Goal: Information Seeking & Learning: Learn about a topic

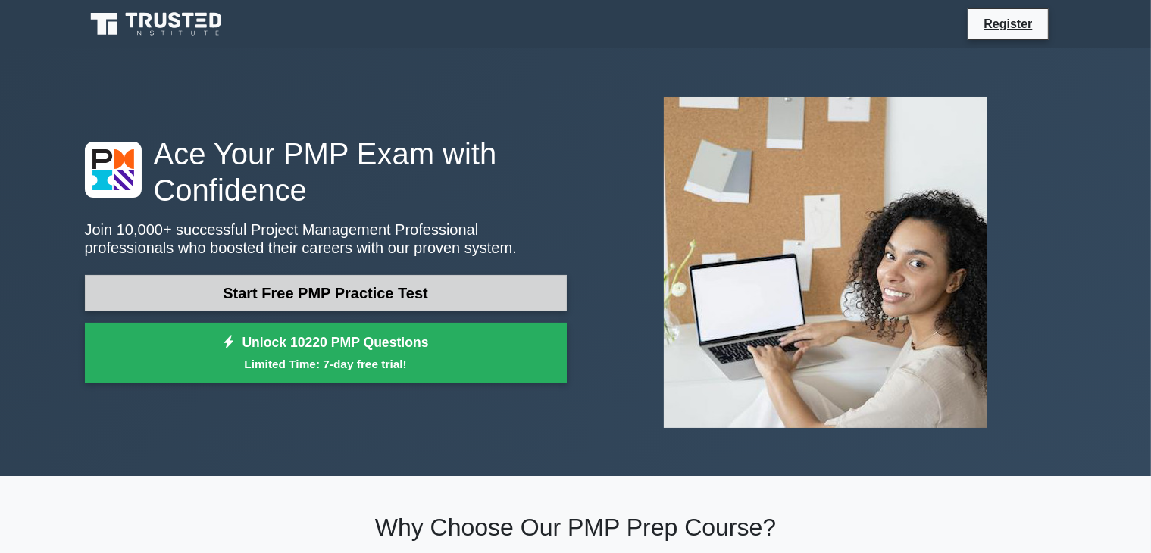
click at [386, 285] on link "Start Free PMP Practice Test" at bounding box center [326, 293] width 482 height 36
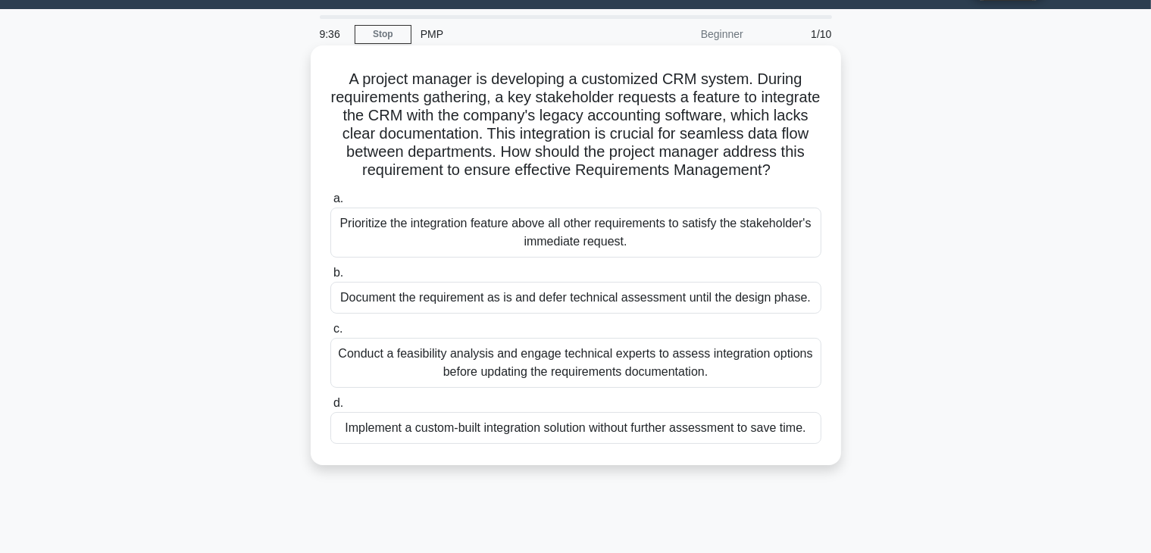
scroll to position [39, 0]
click at [587, 371] on div "Conduct a feasibility analysis and engage technical experts to assess integrati…" at bounding box center [575, 363] width 491 height 50
click at [330, 334] on input "c. Conduct a feasibility analysis and engage technical experts to assess integr…" at bounding box center [330, 329] width 0 height 10
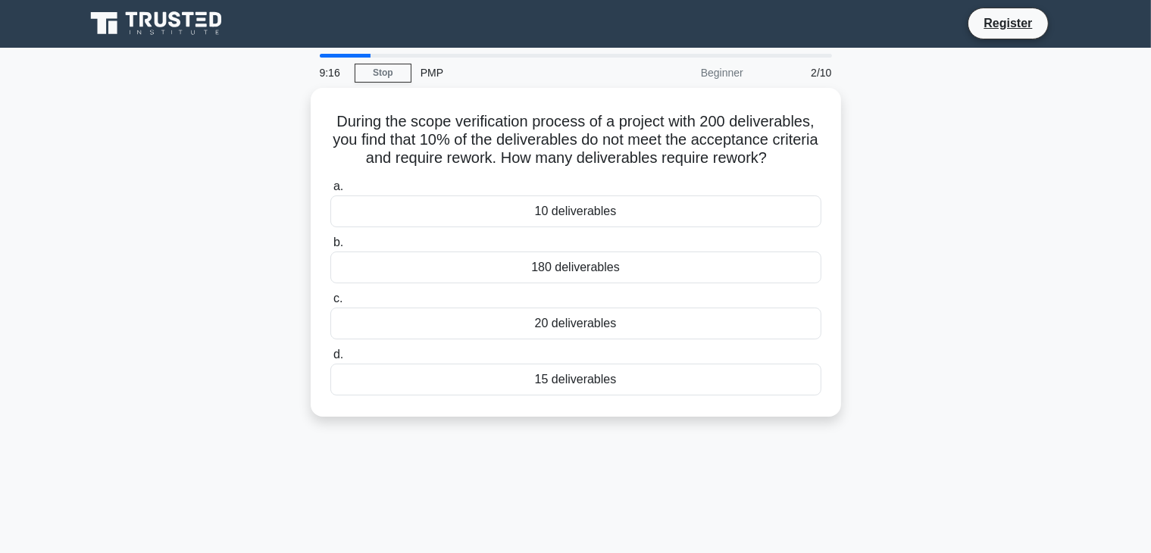
scroll to position [0, 0]
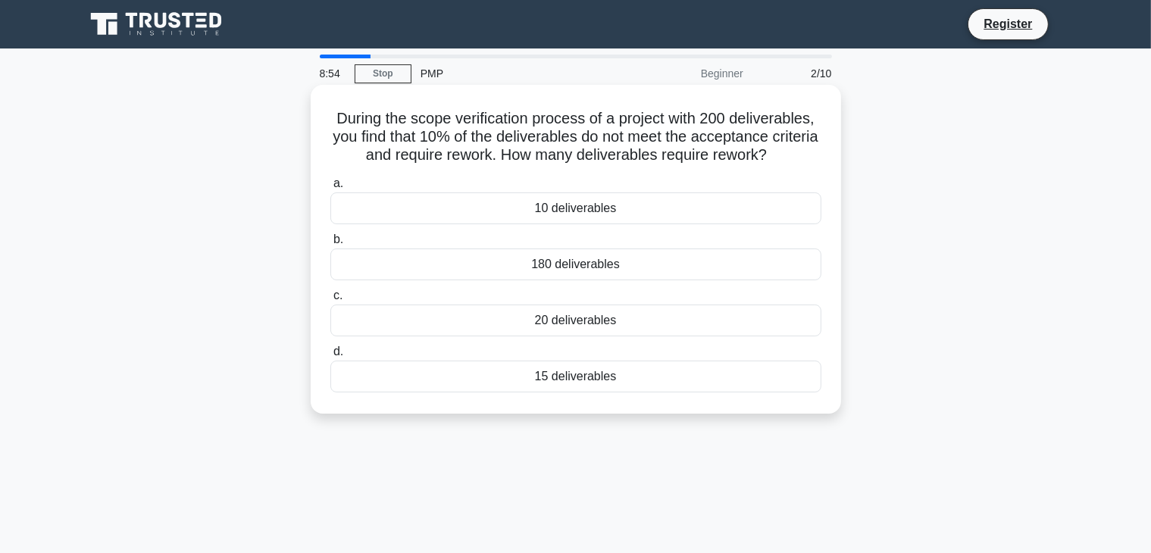
click at [570, 318] on div "20 deliverables" at bounding box center [575, 321] width 491 height 32
click at [330, 301] on input "c. 20 deliverables" at bounding box center [330, 296] width 0 height 10
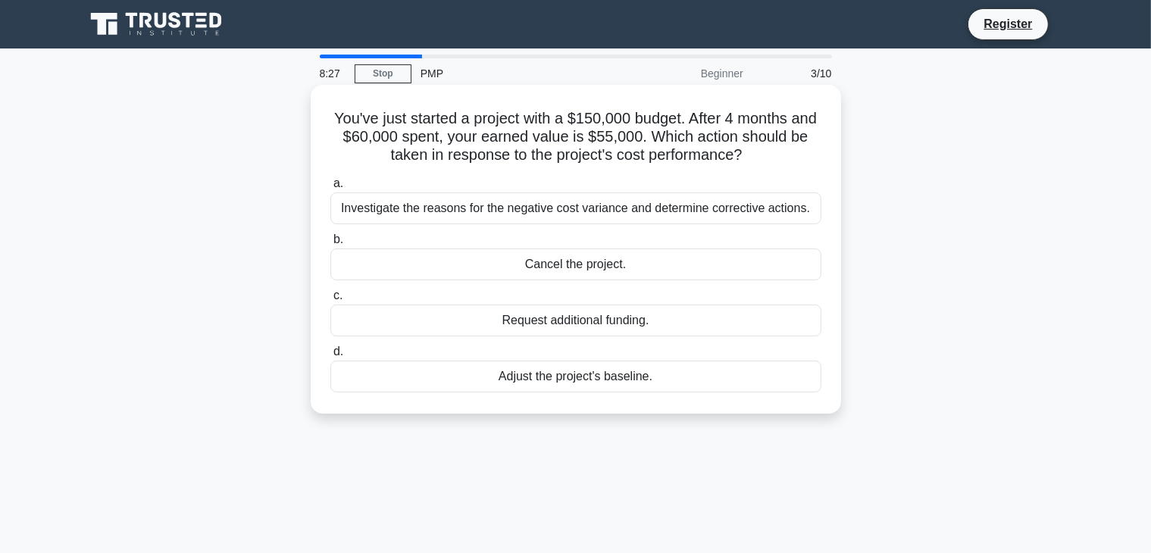
click at [577, 214] on div "Investigate the reasons for the negative cost variance and determine corrective…" at bounding box center [575, 208] width 491 height 32
click at [330, 189] on input "a. Investigate the reasons for the negative cost variance and determine correct…" at bounding box center [330, 184] width 0 height 10
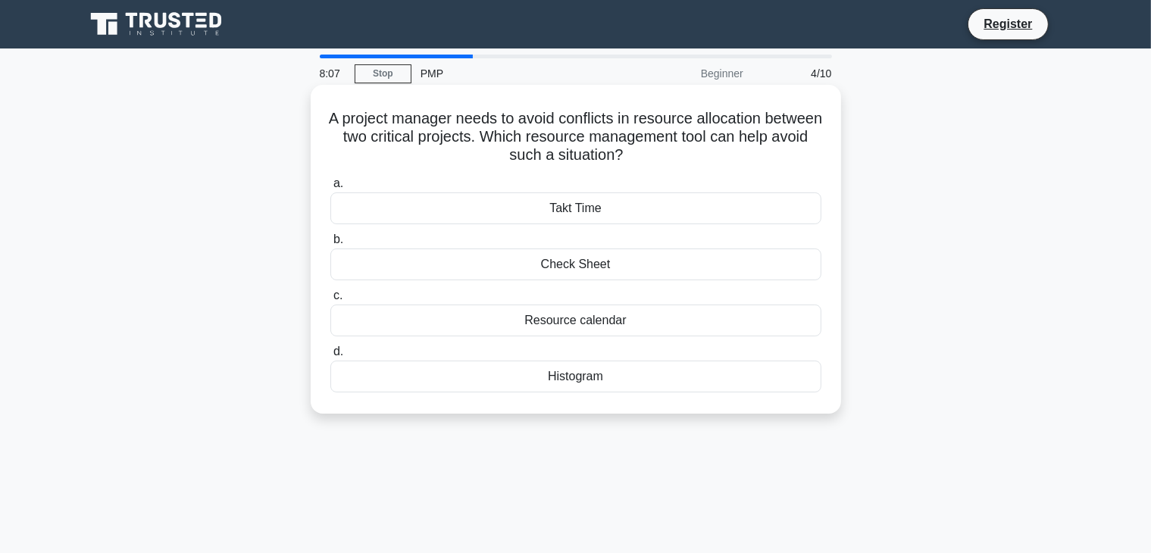
click at [557, 318] on div "Resource calendar" at bounding box center [575, 321] width 491 height 32
click at [330, 301] on input "c. Resource calendar" at bounding box center [330, 296] width 0 height 10
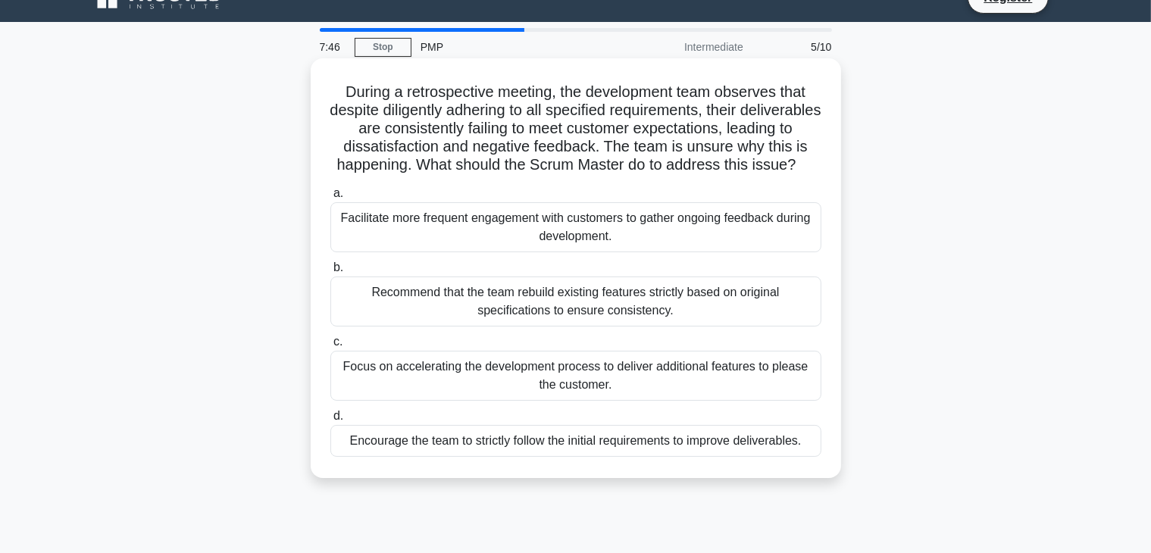
scroll to position [24, 0]
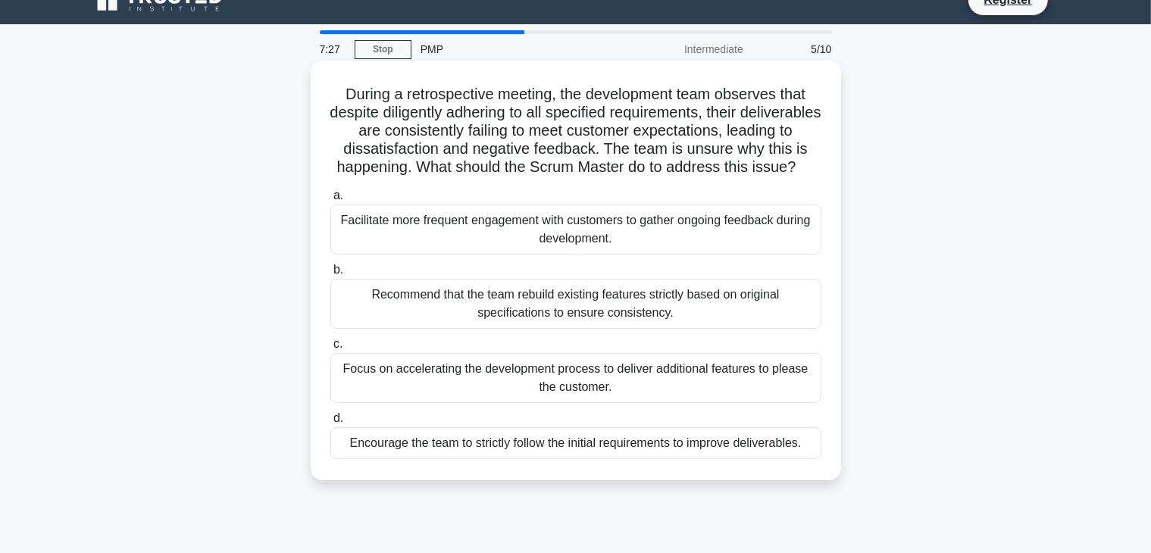
click at [557, 252] on div "Facilitate more frequent engagement with customers to gather ongoing feedback d…" at bounding box center [575, 230] width 491 height 50
click at [330, 201] on input "a. Facilitate more frequent engagement with customers to gather ongoing feedbac…" at bounding box center [330, 196] width 0 height 10
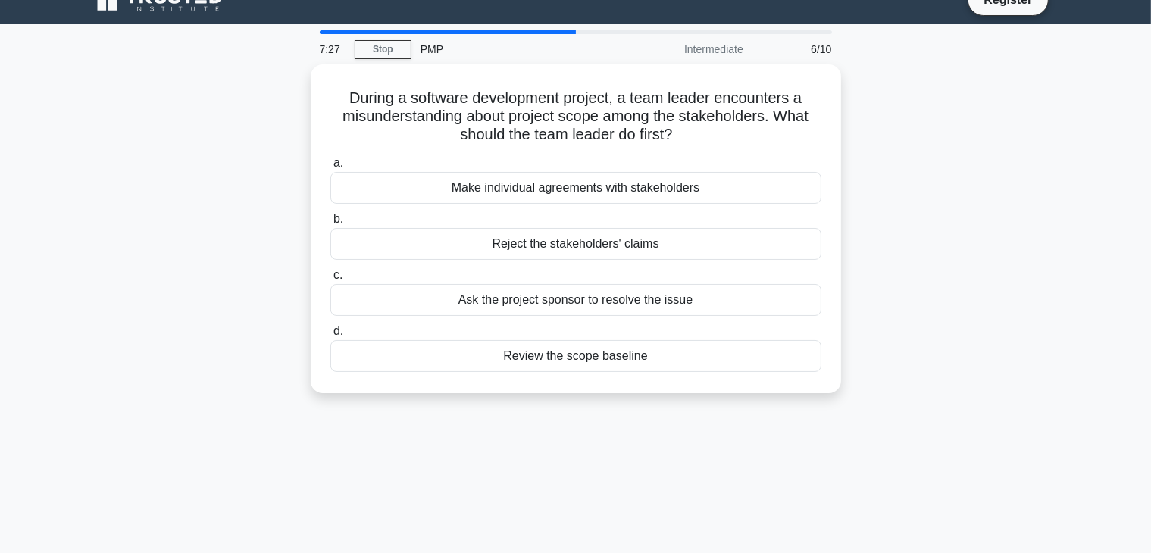
scroll to position [0, 0]
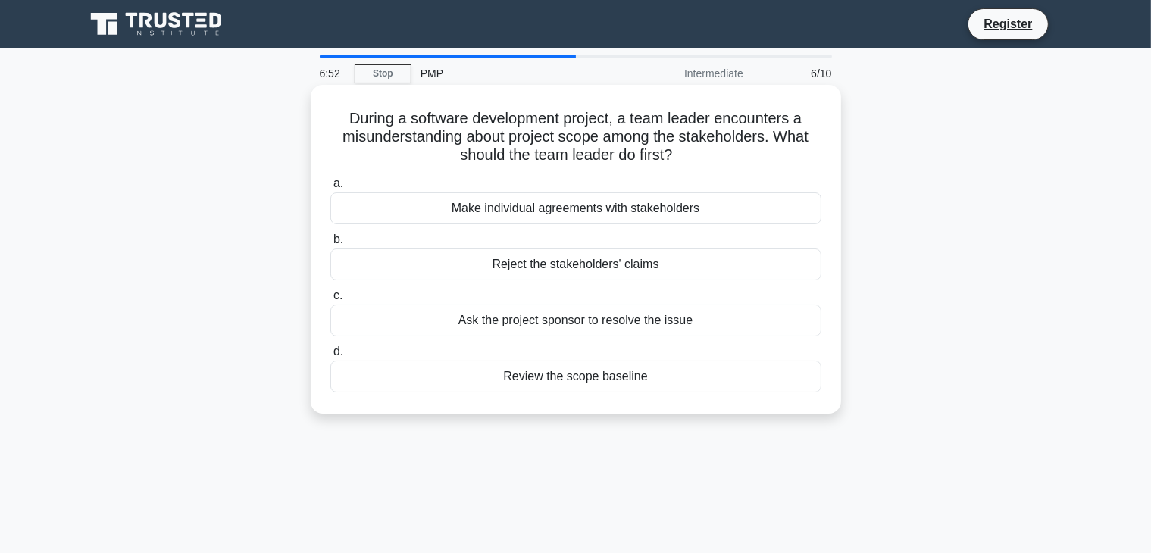
click at [555, 377] on div "Review the scope baseline" at bounding box center [575, 377] width 491 height 32
click at [330, 357] on input "d. Review the scope baseline" at bounding box center [330, 352] width 0 height 10
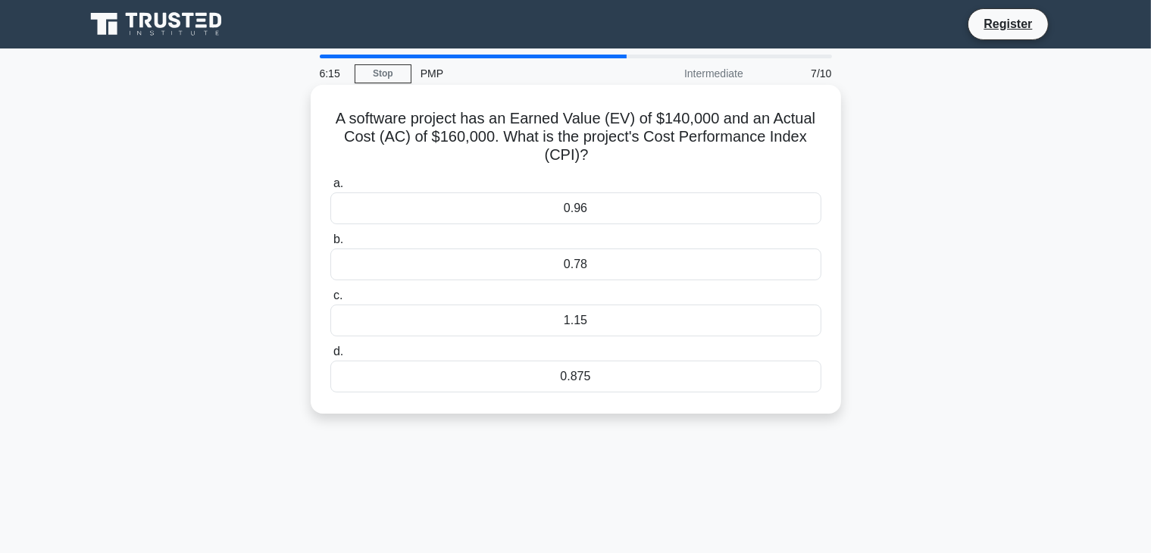
click at [578, 321] on div "1.15" at bounding box center [575, 321] width 491 height 32
click at [330, 301] on input "c. 1.15" at bounding box center [330, 296] width 0 height 10
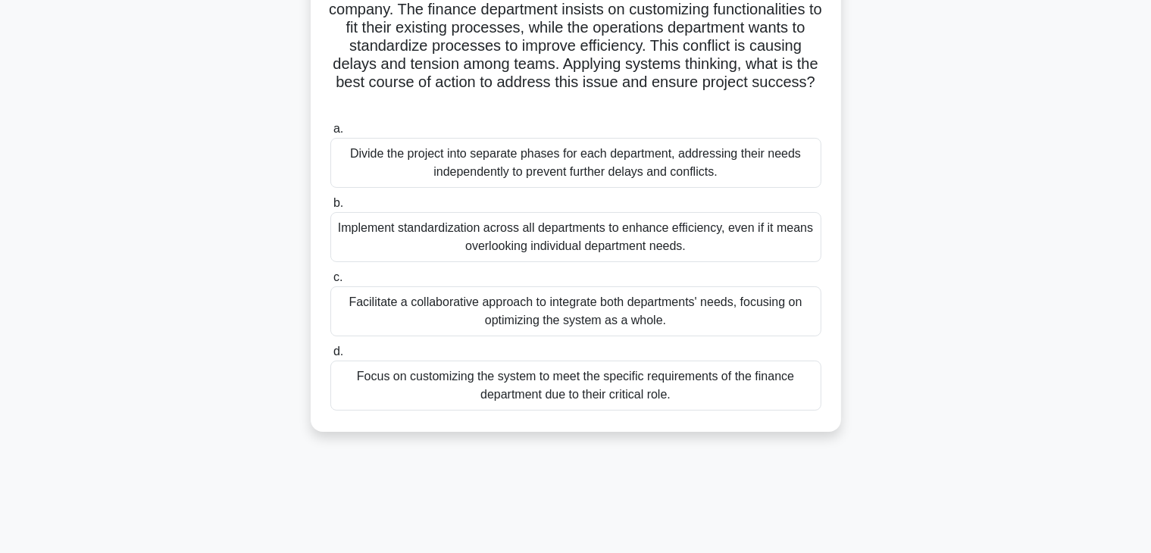
scroll to position [133, 0]
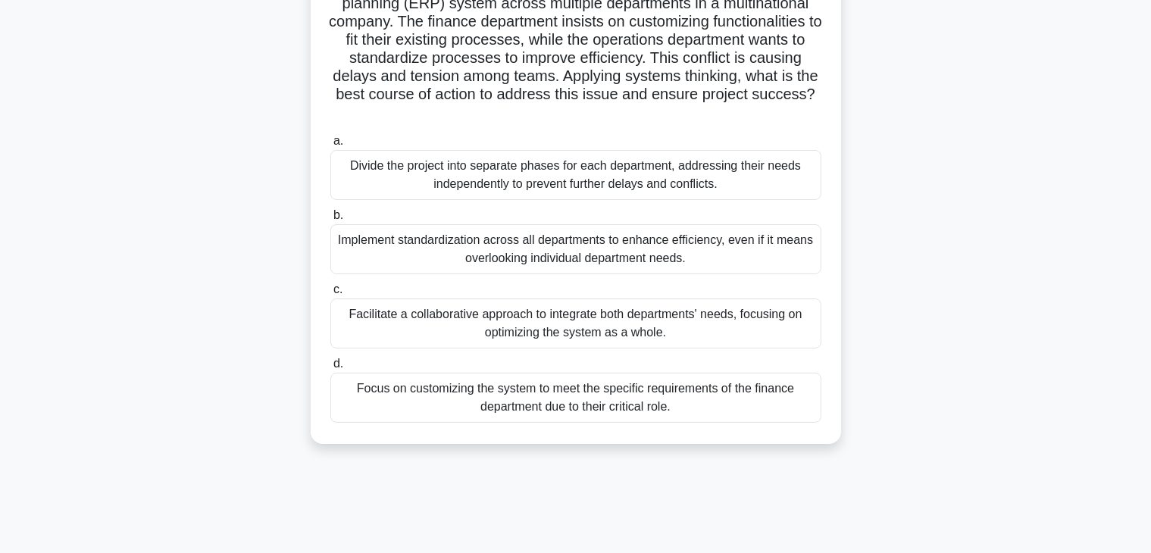
click at [583, 326] on div "Facilitate a collaborative approach to integrate both departments' needs, focus…" at bounding box center [575, 324] width 491 height 50
click at [330, 295] on input "c. Facilitate a collaborative approach to integrate both departments' needs, fo…" at bounding box center [330, 290] width 0 height 10
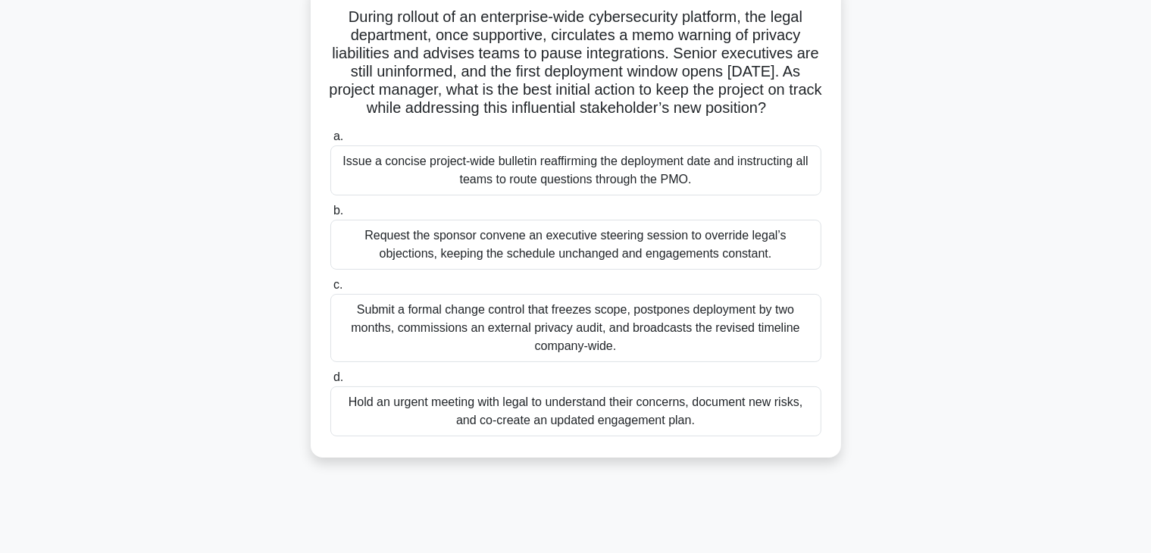
scroll to position [102, 0]
click at [559, 419] on div "Hold an urgent meeting with legal to understand their concerns, document new ri…" at bounding box center [575, 411] width 491 height 50
click at [330, 382] on input "d. Hold an urgent meeting with legal to understand their concerns, document new…" at bounding box center [330, 377] width 0 height 10
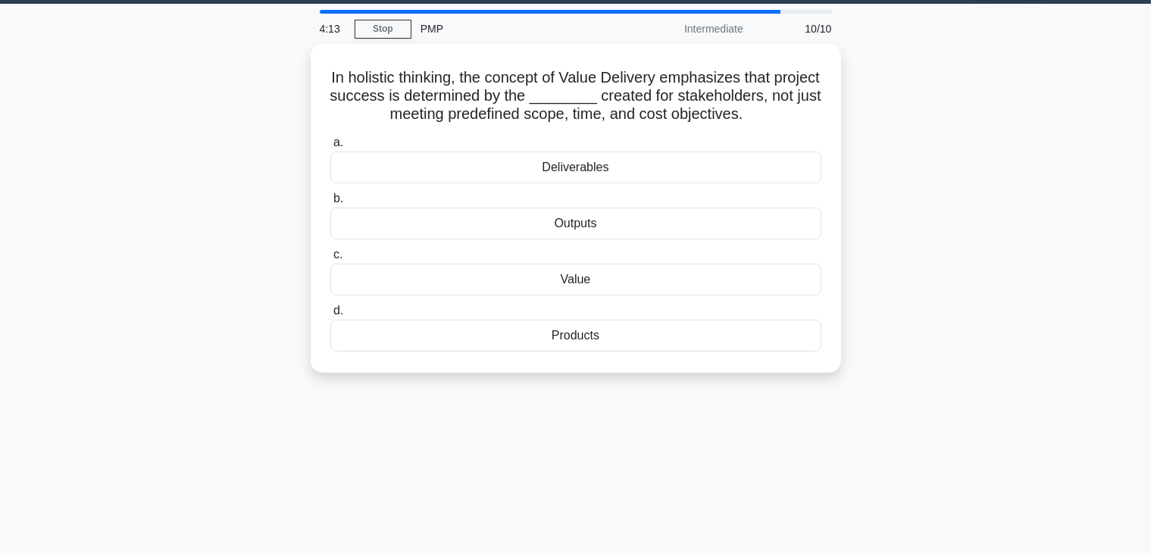
scroll to position [0, 0]
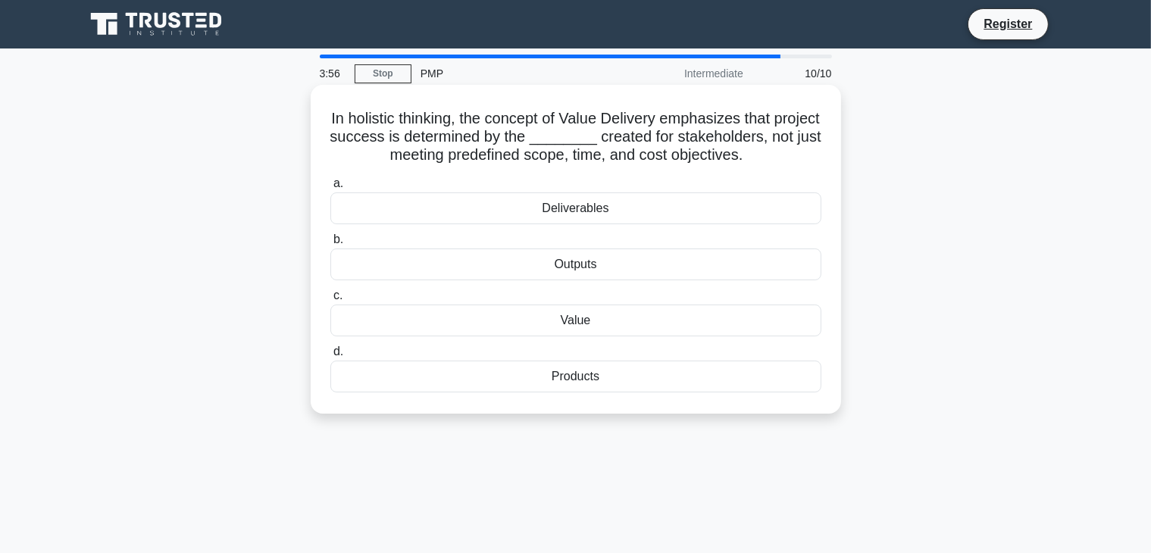
click at [612, 320] on div "Value" at bounding box center [575, 321] width 491 height 32
click at [330, 301] on input "c. Value" at bounding box center [330, 296] width 0 height 10
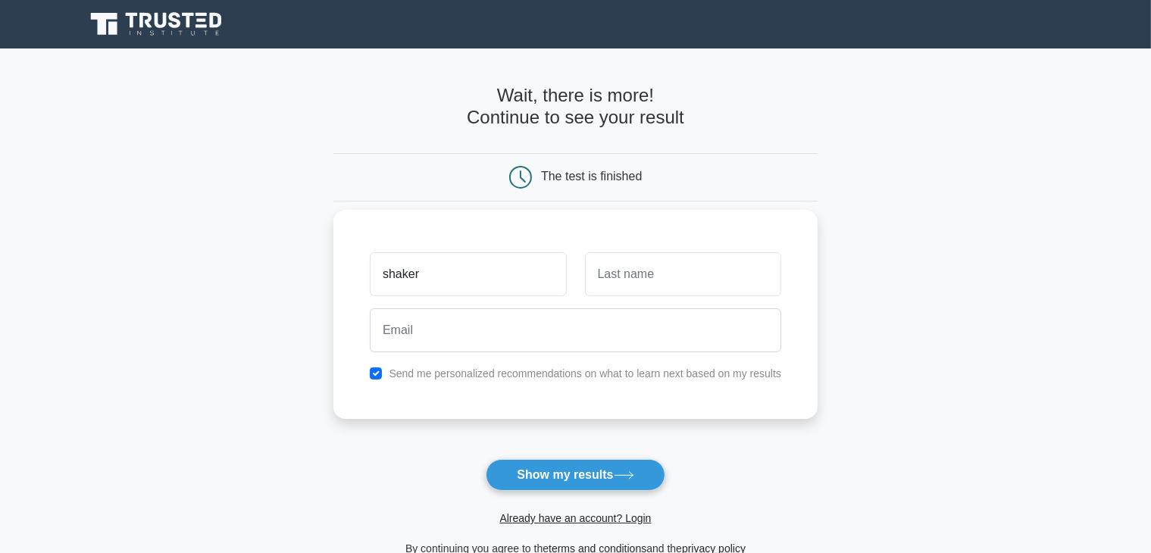
type input "shaker"
click at [651, 277] on input "text" at bounding box center [683, 274] width 196 height 44
type input "test"
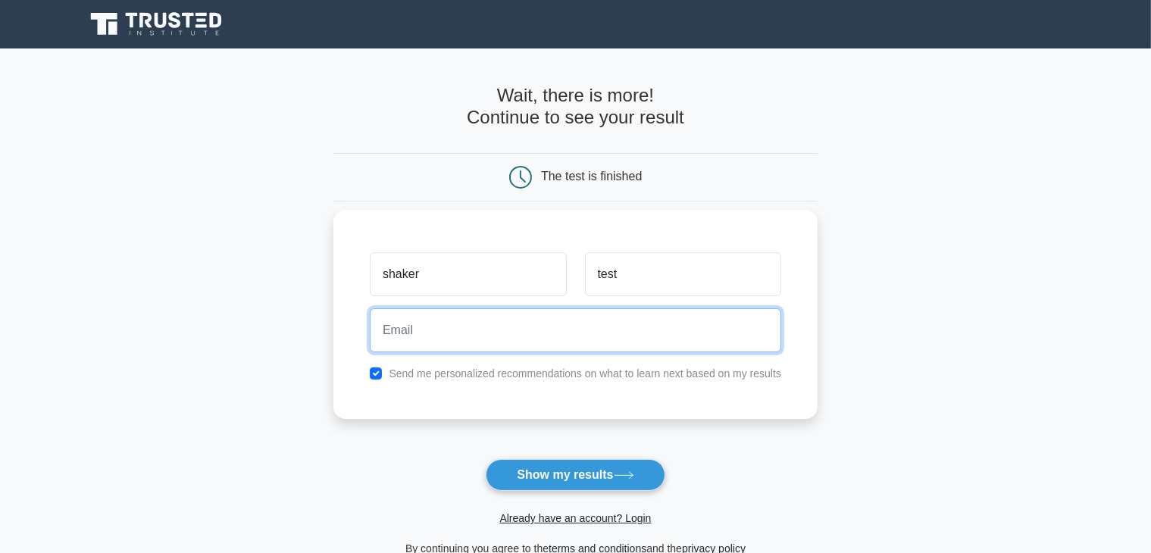
click at [577, 334] on input "email" at bounding box center [575, 330] width 411 height 44
type input "[EMAIL_ADDRESS][DOMAIN_NAME]"
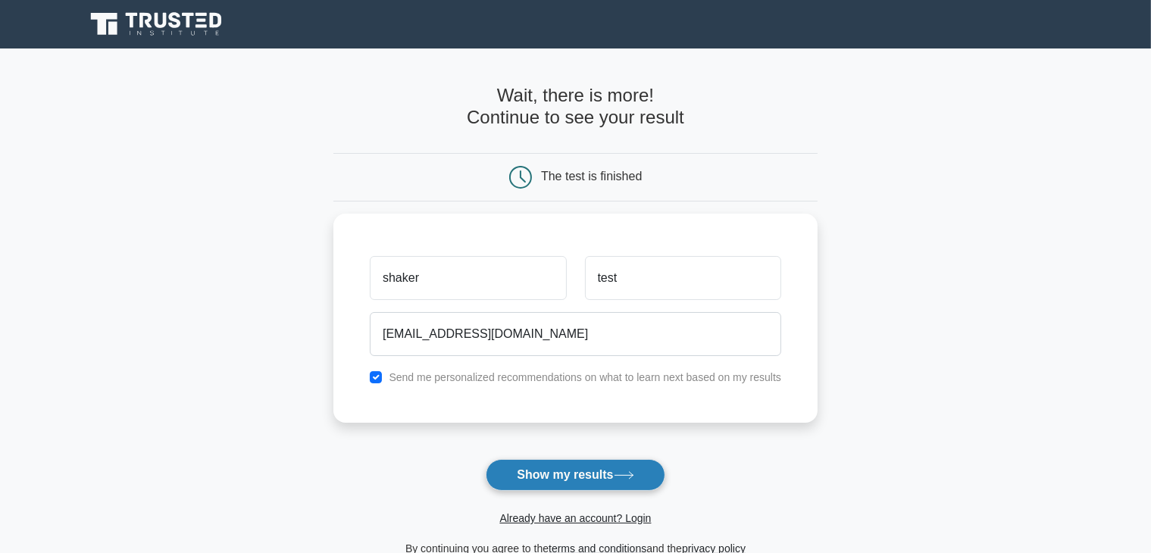
click at [599, 486] on button "Show my results" at bounding box center [575, 475] width 179 height 32
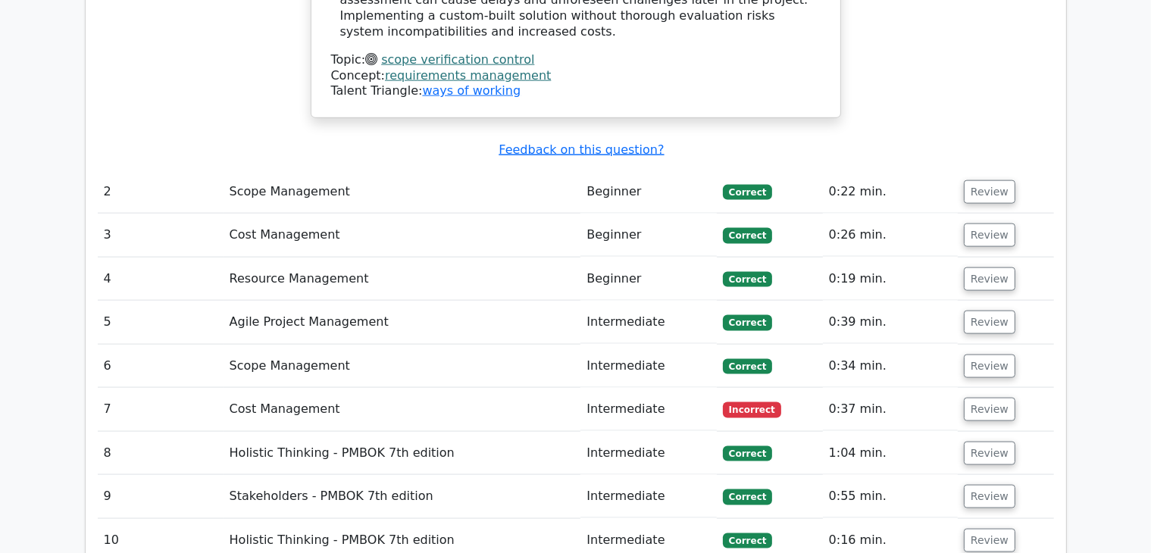
scroll to position [2003, 0]
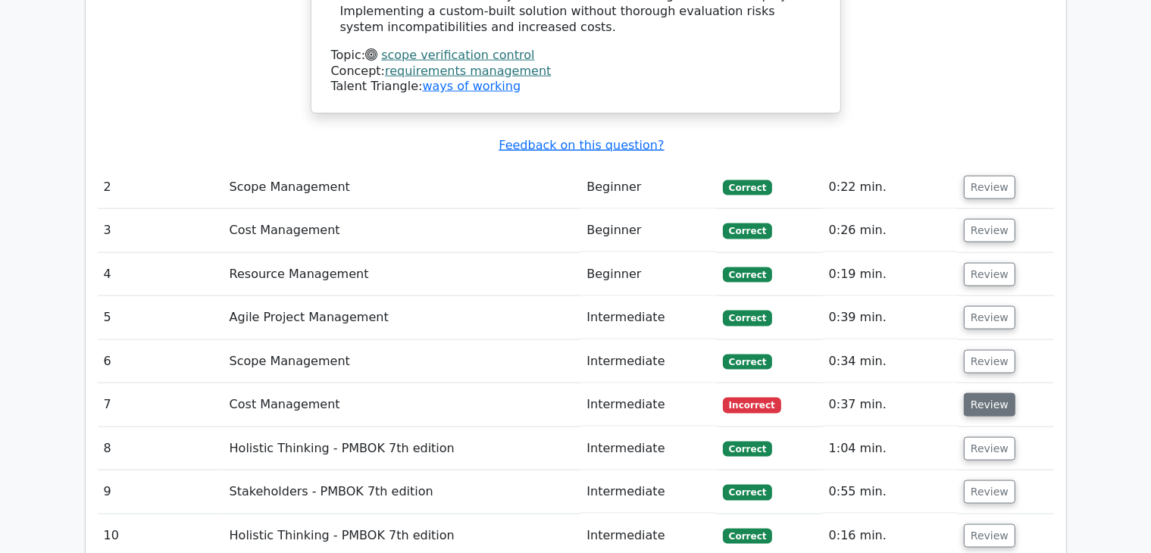
click at [964, 393] on button "Review" at bounding box center [990, 404] width 52 height 23
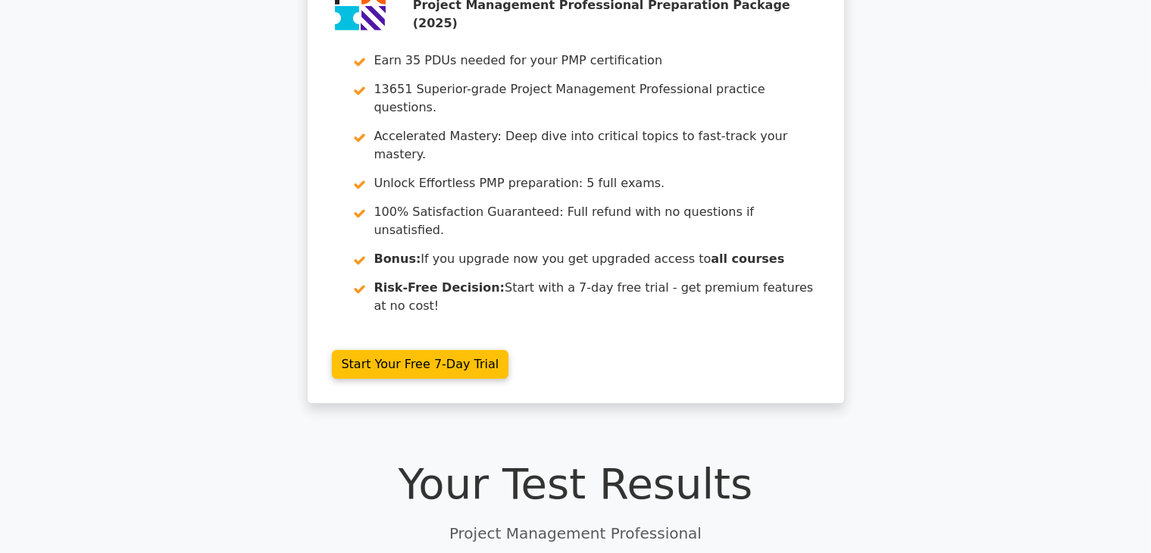
scroll to position [0, 0]
